Goal: Find specific page/section: Find specific page/section

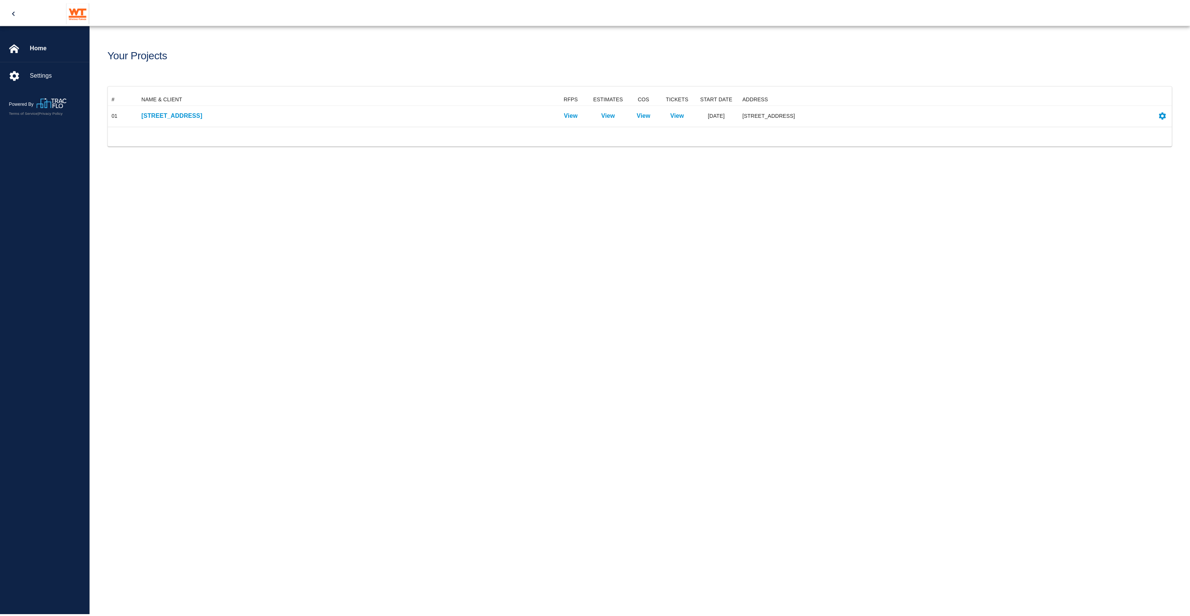
scroll to position [26, 1063]
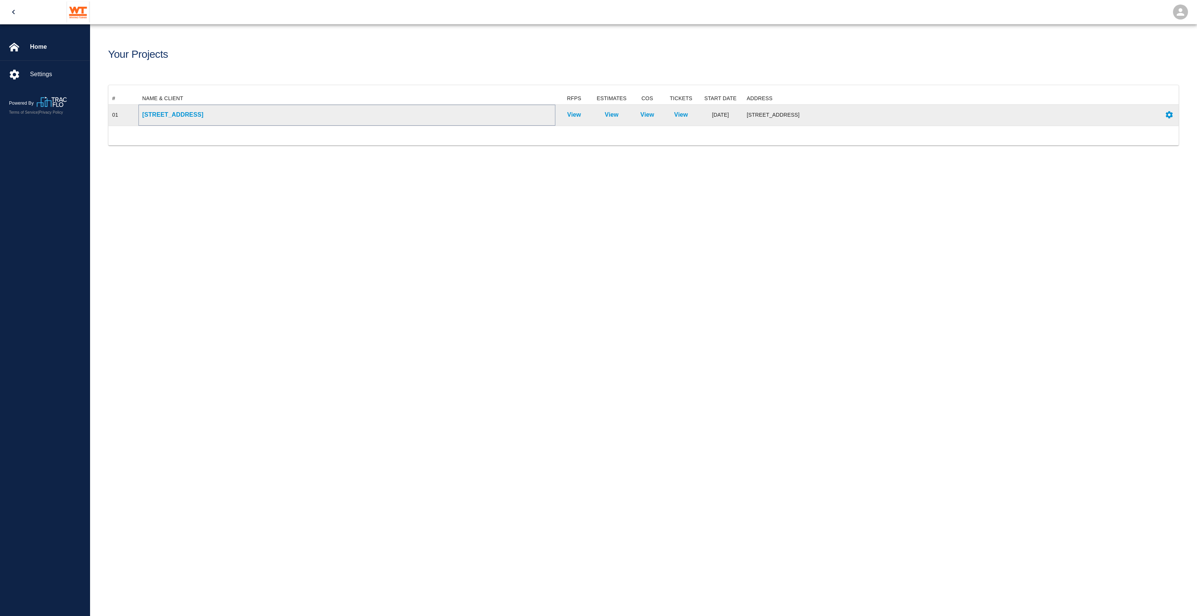
click at [205, 111] on p "[STREET_ADDRESS]" at bounding box center [346, 114] width 409 height 9
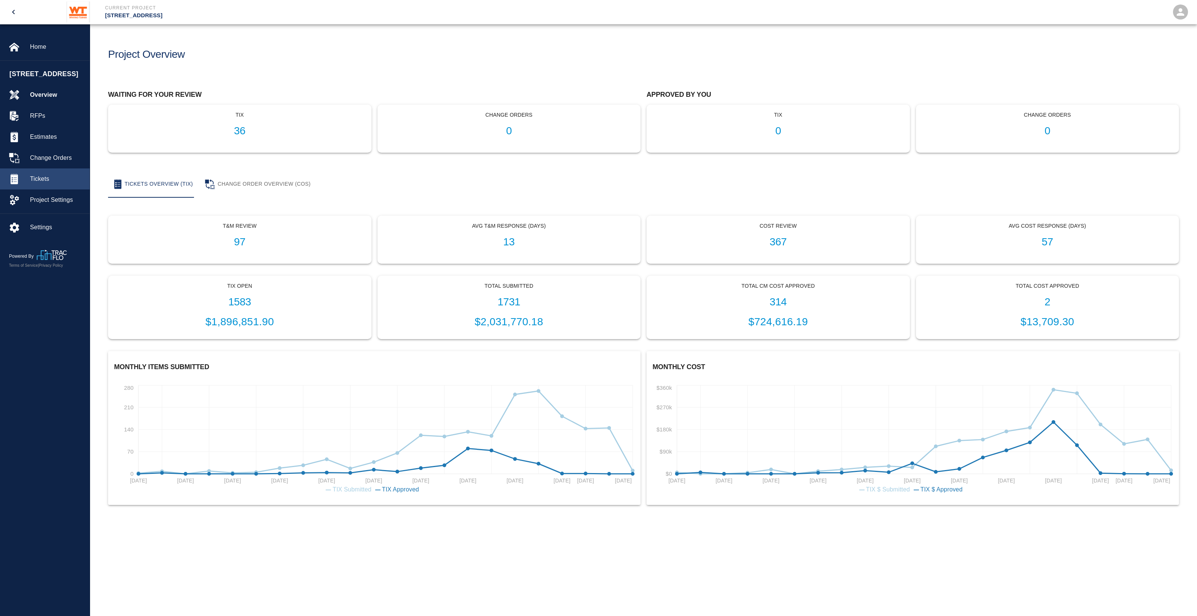
click at [32, 183] on div "Tickets" at bounding box center [45, 178] width 90 height 21
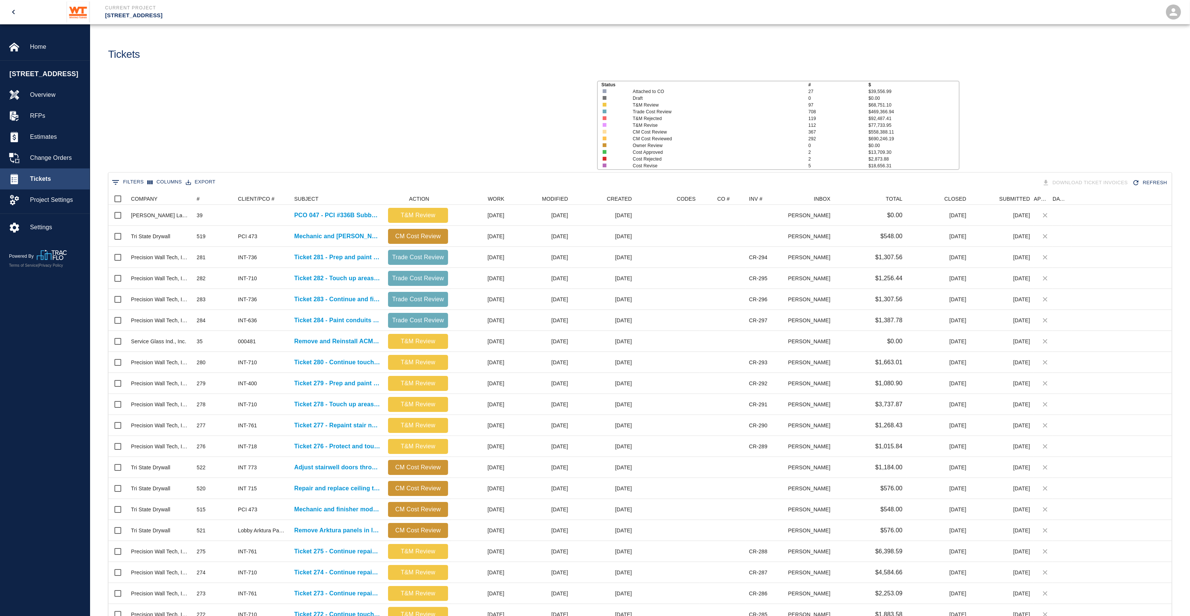
scroll to position [425, 1056]
click at [140, 183] on button "0 Filters" at bounding box center [128, 182] width 36 height 12
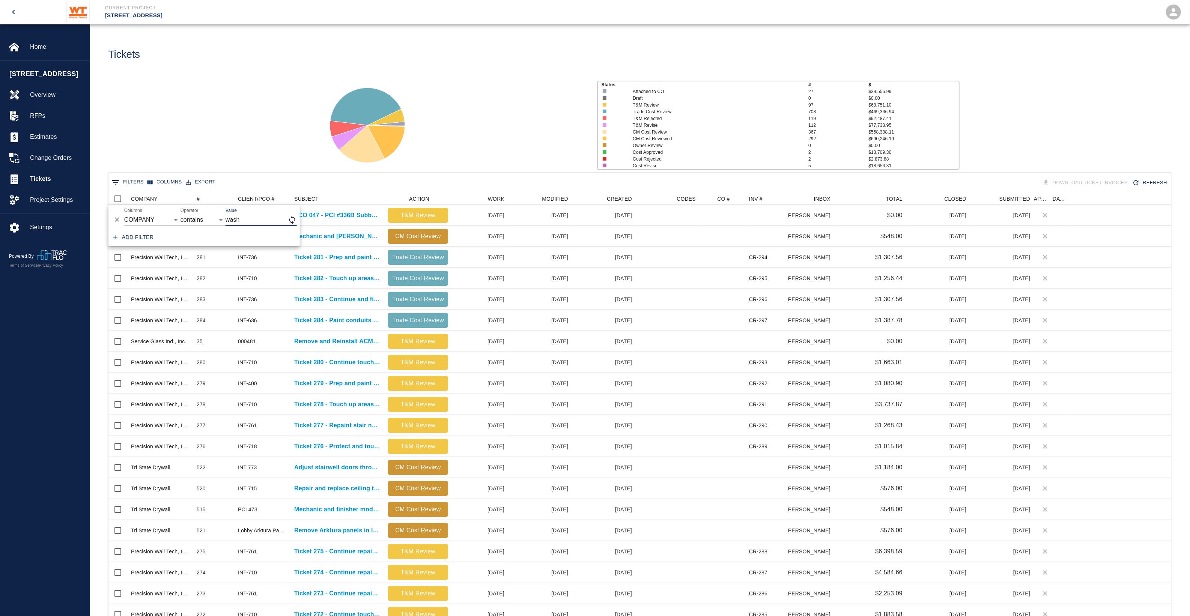
type input "wash"
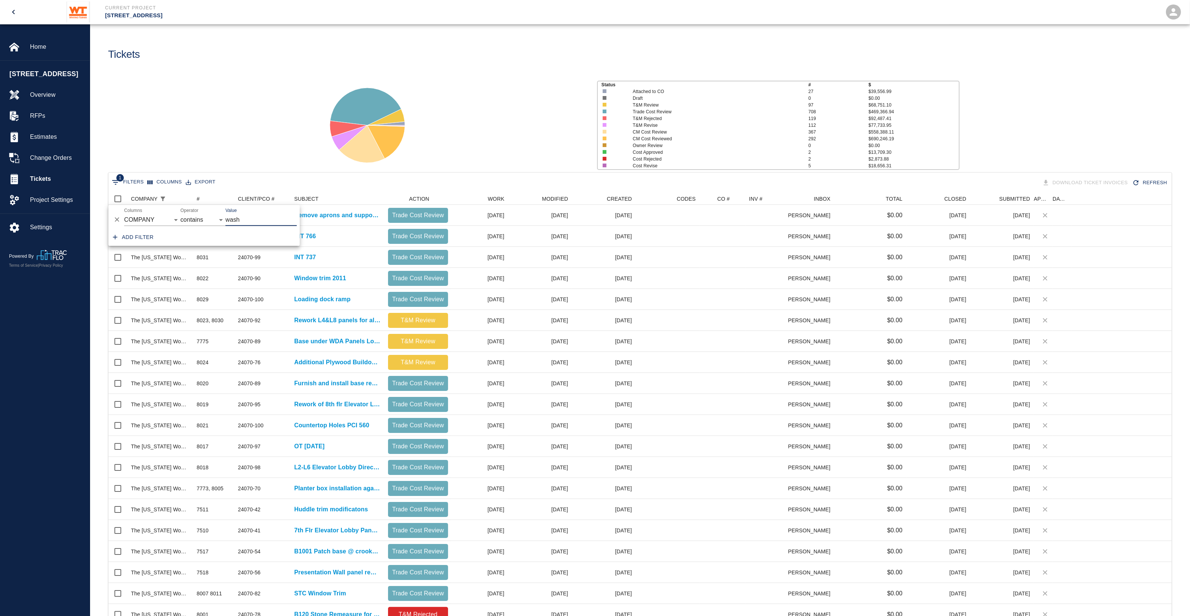
click at [202, 149] on div "Status # $ Attached to CO 27 $39,556.99 Draft 0 $0.00 T&M Review 97 $68,751.10 …" at bounding box center [637, 122] width 1106 height 100
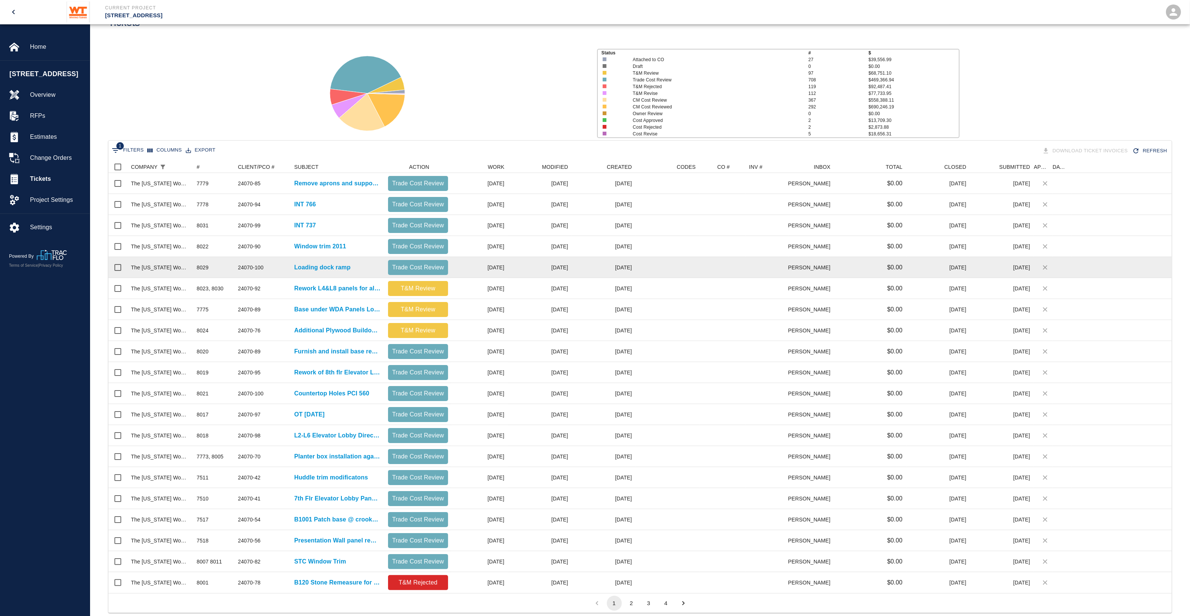
scroll to position [47, 0]
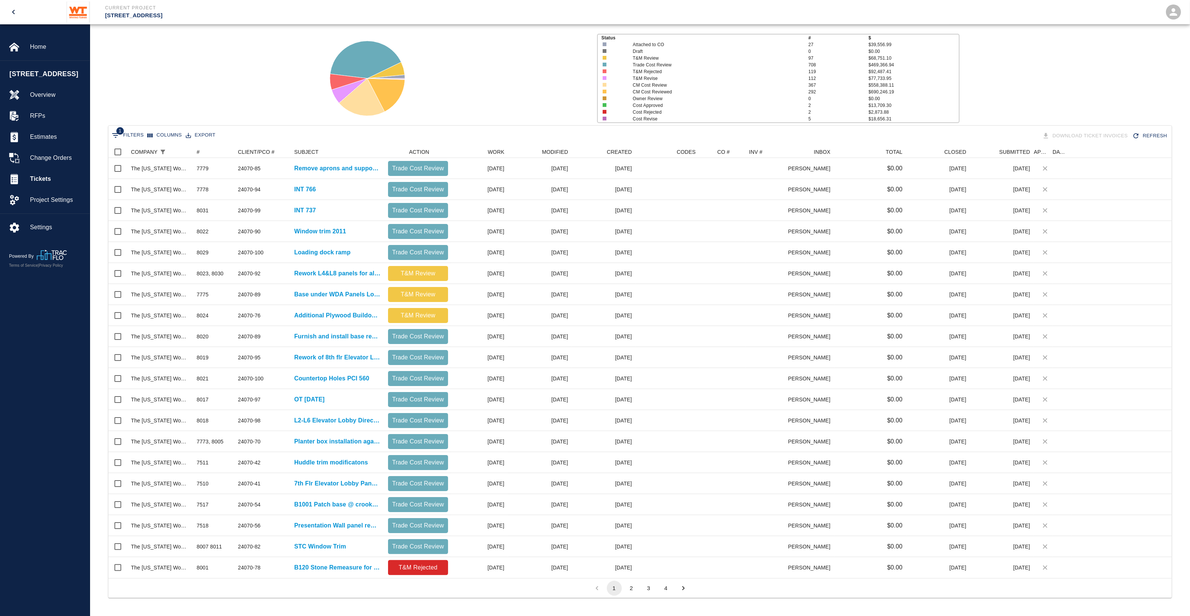
click at [252, 144] on div "1 Filters Columns Export Download Ticket Invoices Refresh" at bounding box center [639, 136] width 1063 height 21
click at [253, 149] on div "CLIENT/PCO #" at bounding box center [253, 152] width 31 height 12
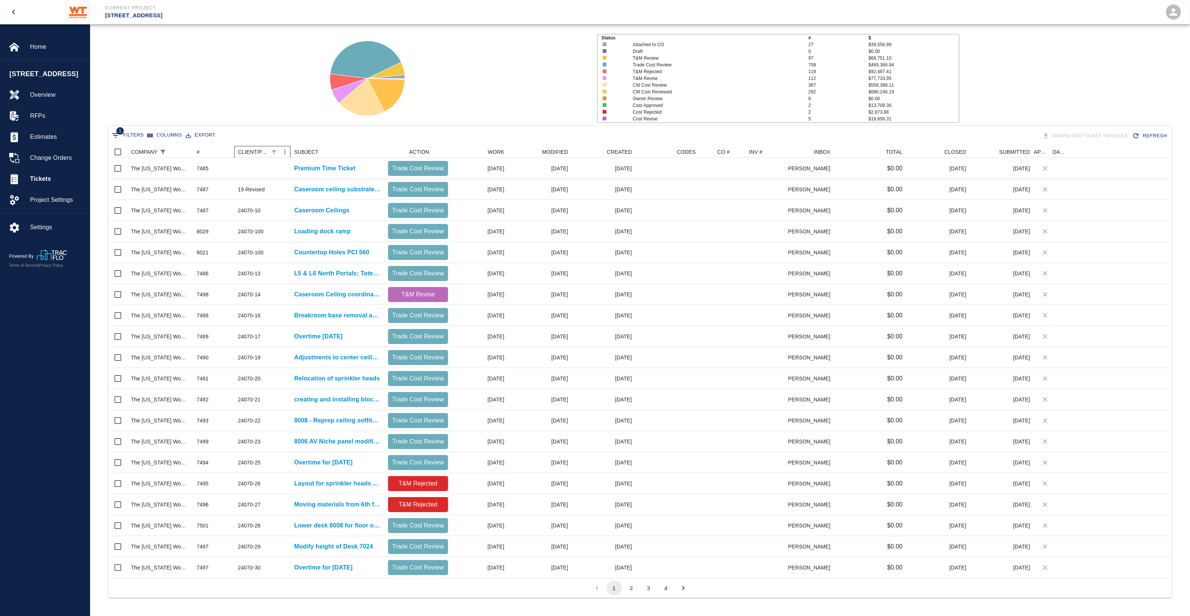
click at [253, 149] on div "CLIENT/PCO #" at bounding box center [253, 152] width 31 height 12
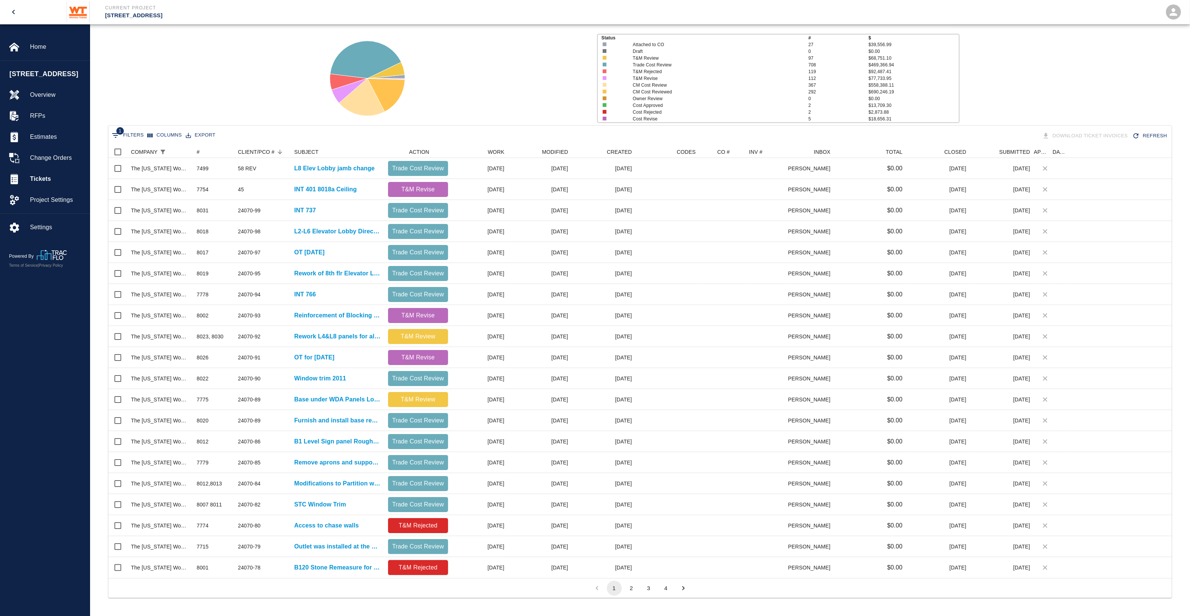
click at [630, 590] on button "2" at bounding box center [631, 588] width 15 height 15
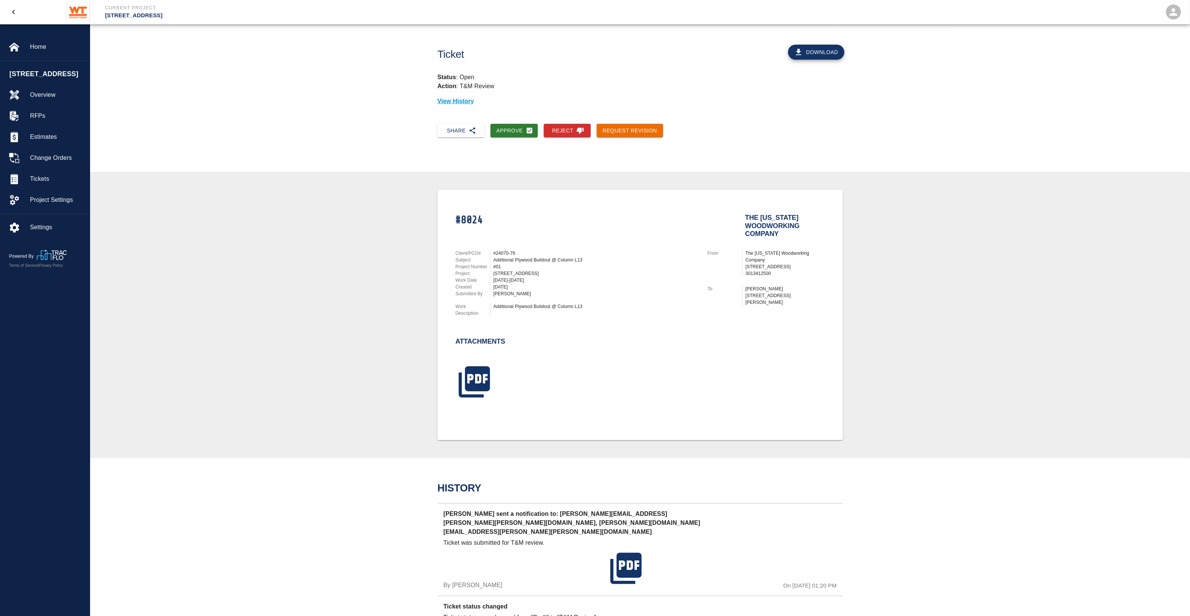
click at [822, 60] on div "Download" at bounding box center [761, 49] width 171 height 35
click at [825, 51] on button "Download" at bounding box center [816, 52] width 56 height 15
click at [468, 367] on icon "button" at bounding box center [474, 381] width 31 height 31
